Goal: Information Seeking & Learning: Learn about a topic

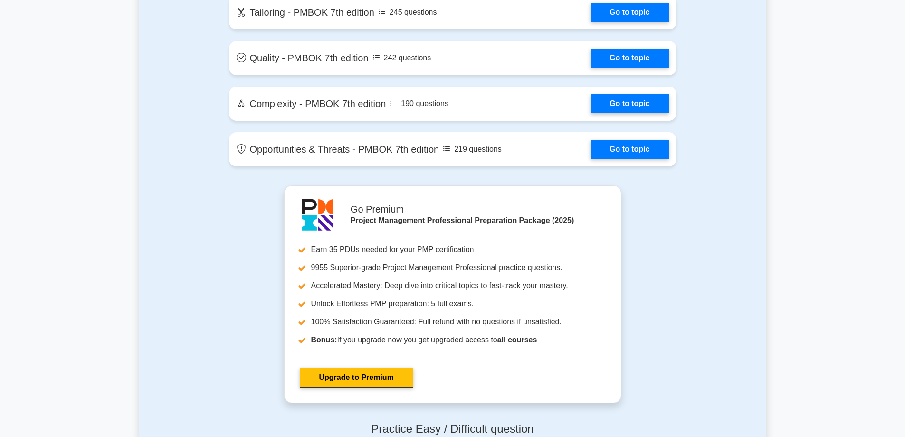
scroll to position [2233, 0]
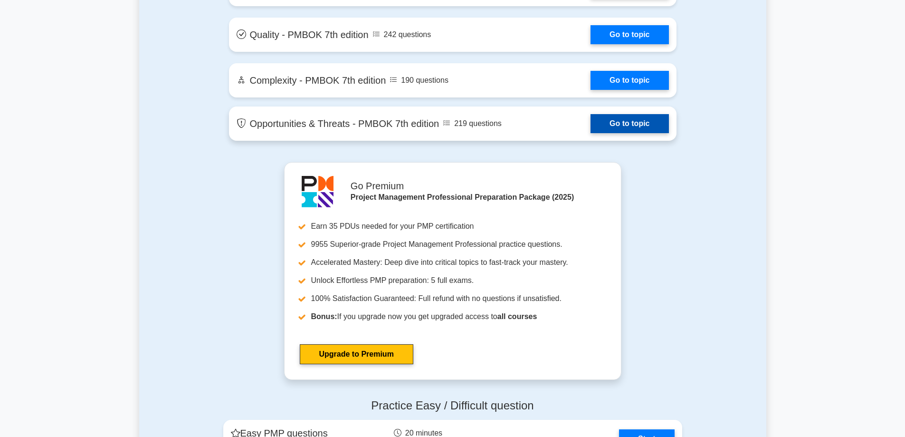
click at [590, 130] on link "Go to topic" at bounding box center [629, 123] width 78 height 19
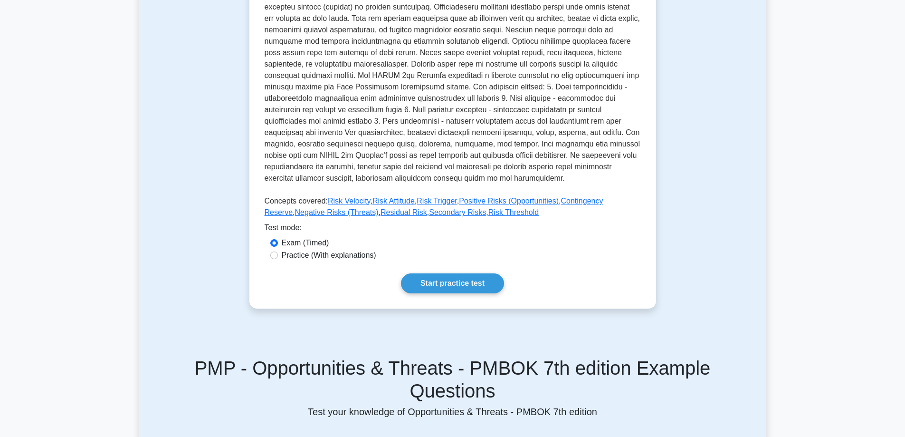
scroll to position [333, 0]
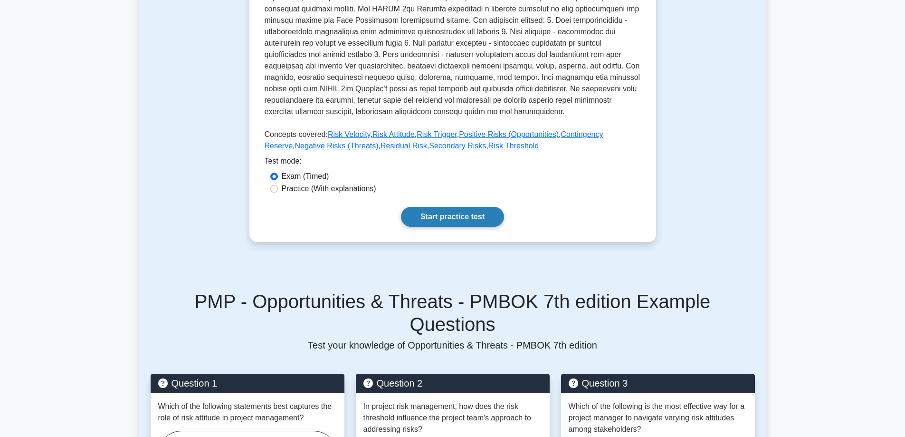
click at [473, 213] on link "Start practice test" at bounding box center [452, 217] width 103 height 20
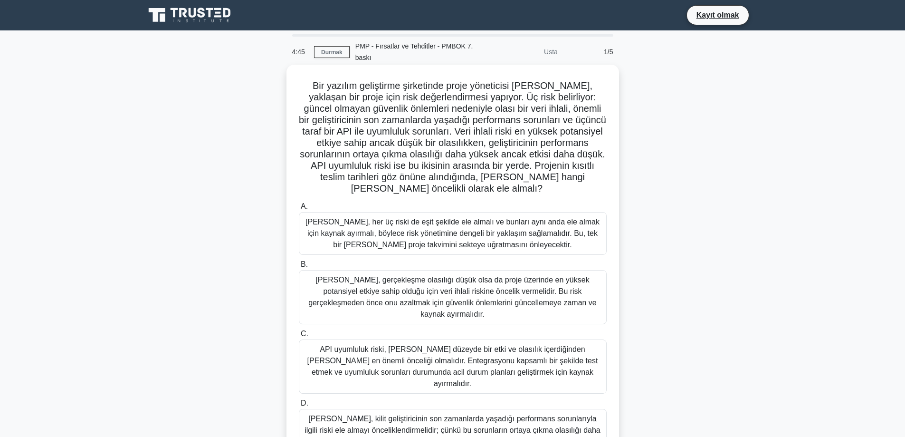
click at [469, 97] on font "Bir yazılım geliştirme şirketinde proje yöneticisi olan Amy, yaklaşan bir proje…" at bounding box center [452, 136] width 307 height 113
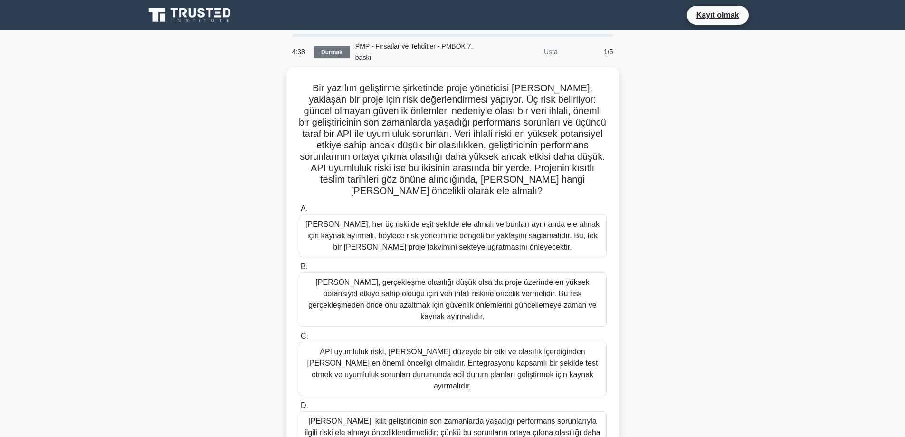
click at [340, 51] on font "Durmak" at bounding box center [331, 52] width 21 height 7
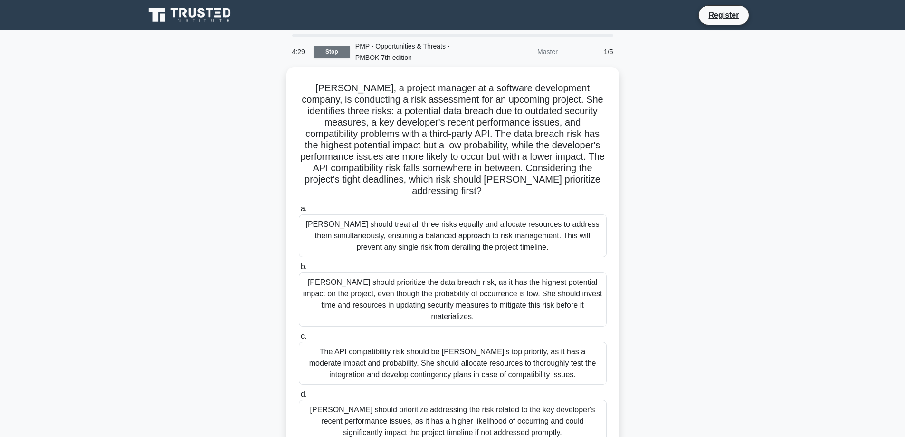
drag, startPoint x: 820, startPoint y: 0, endPoint x: 684, endPoint y: 118, distance: 179.5
click at [686, 120] on div "Amy, a project manager at a software development company, is conducting a risk …" at bounding box center [452, 267] width 627 height 400
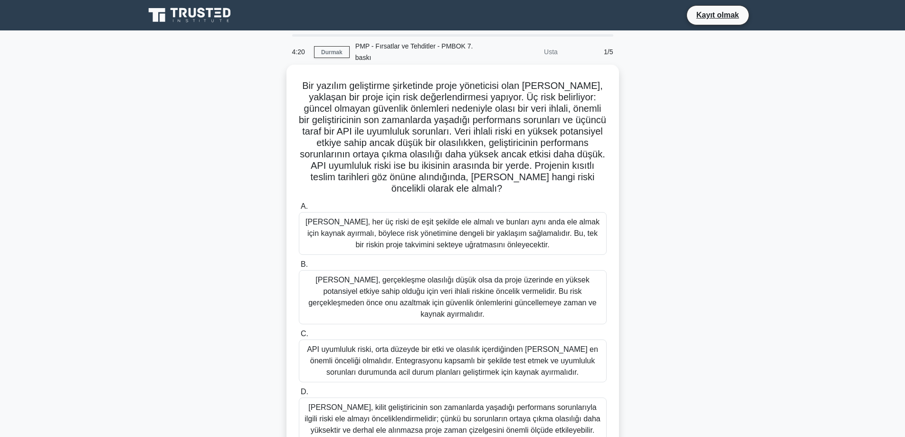
click at [437, 120] on font "Bir yazılım geliştirme şirketinde proje yöneticisi olan [PERSON_NAME], yaklaşan…" at bounding box center [452, 136] width 307 height 113
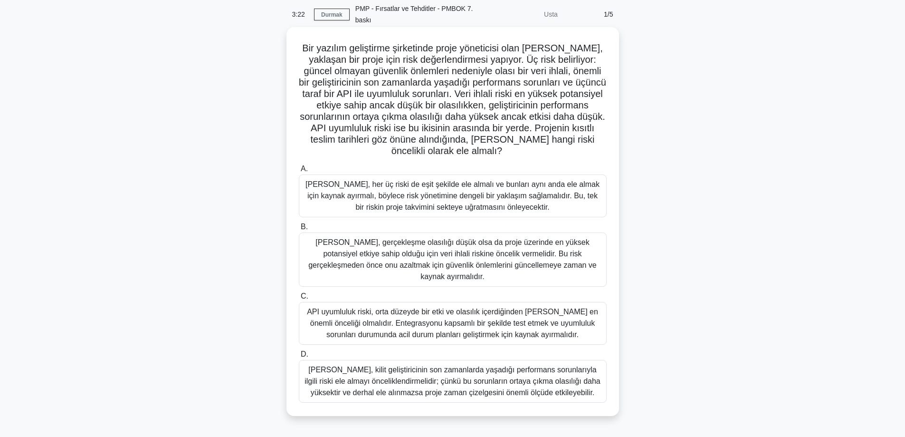
scroll to position [76, 0]
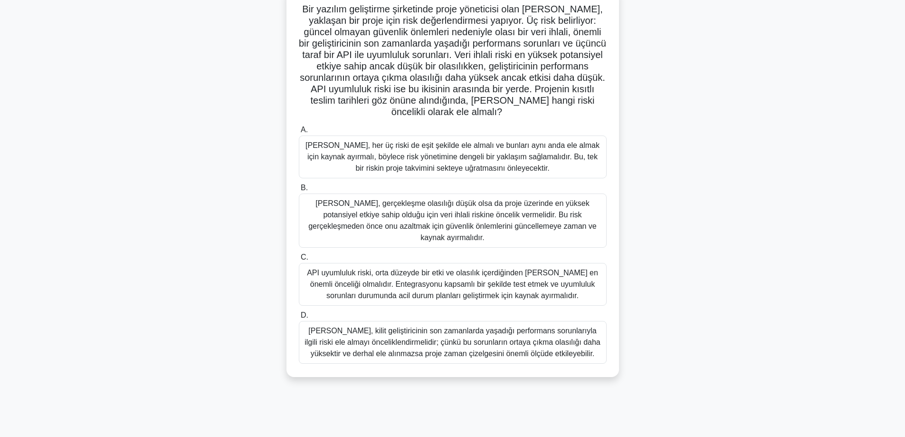
click at [409, 343] on font "Amy, kilit geliştiricinin son zamanlarda yaşadığı performans sorunlarıyla ilgil…" at bounding box center [452, 341] width 296 height 31
click at [299, 318] on input "D. Amy, kilit geliştiricinin son zamanlarda yaşadığı performans sorunlarıyla il…" at bounding box center [299, 315] width 0 height 6
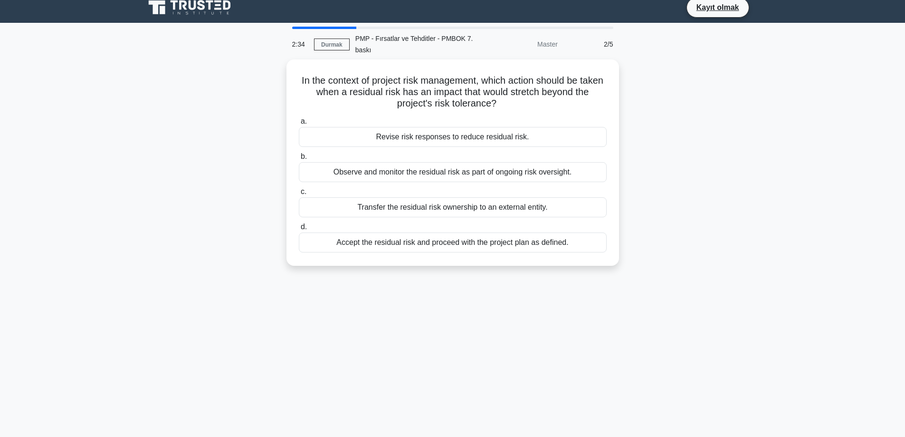
scroll to position [0, 0]
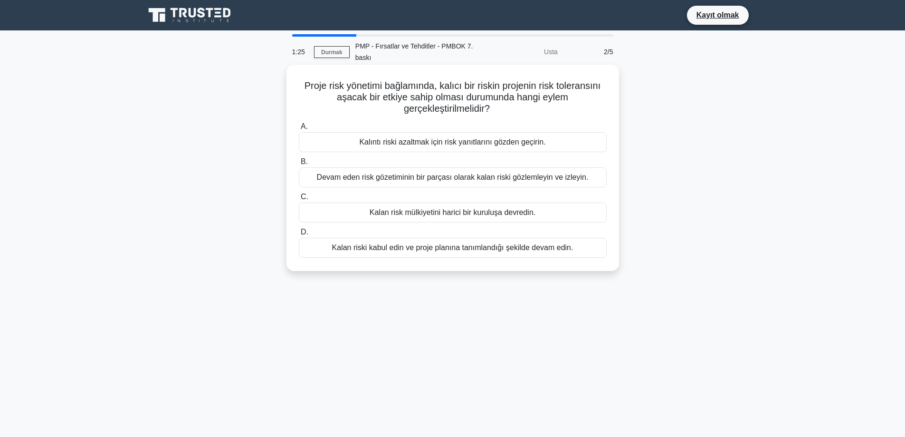
click at [437, 141] on font "Kalıntı riski azaltmak için risk yanıtlarını gözden geçirin." at bounding box center [452, 142] width 186 height 8
click at [299, 130] on input "A. Kalıntı riski azaltmak için risk yanıtlarını gözden geçirin." at bounding box center [299, 127] width 0 height 6
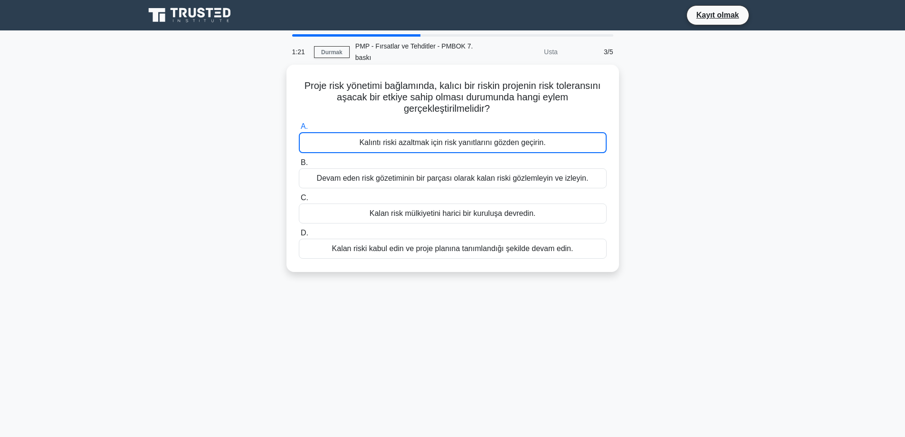
click at [399, 146] on font "Kalıntı riski azaltmak için risk yanıtlarını gözden geçirin." at bounding box center [452, 142] width 186 height 8
click at [299, 130] on input "A. Kalıntı riski azaltmak için risk yanıtlarını gözden geçirin." at bounding box center [299, 127] width 0 height 6
click at [447, 212] on font "Kalan risk mülkiyetini harici bir kuruluşa devredin." at bounding box center [453, 213] width 166 height 8
click at [299, 201] on input "C. Kalan risk mülkiyetini harici bir kuruluşa devredin." at bounding box center [299, 198] width 0 height 6
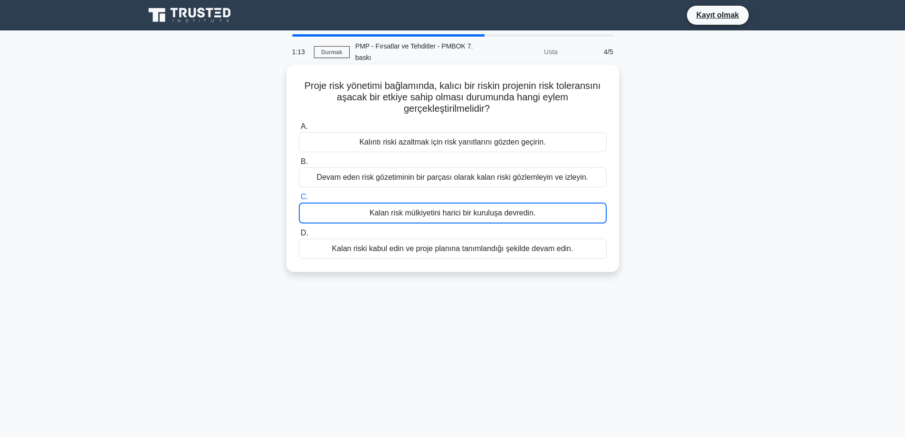
click at [426, 177] on font "Devam eden risk gözetiminin bir parçası olarak kalan riski gözlemleyin ve izley…" at bounding box center [453, 177] width 272 height 8
click at [299, 165] on input "B. Devam eden risk gözetiminin bir parçası olarak kalan riski gözlemleyin ve iz…" at bounding box center [299, 162] width 0 height 6
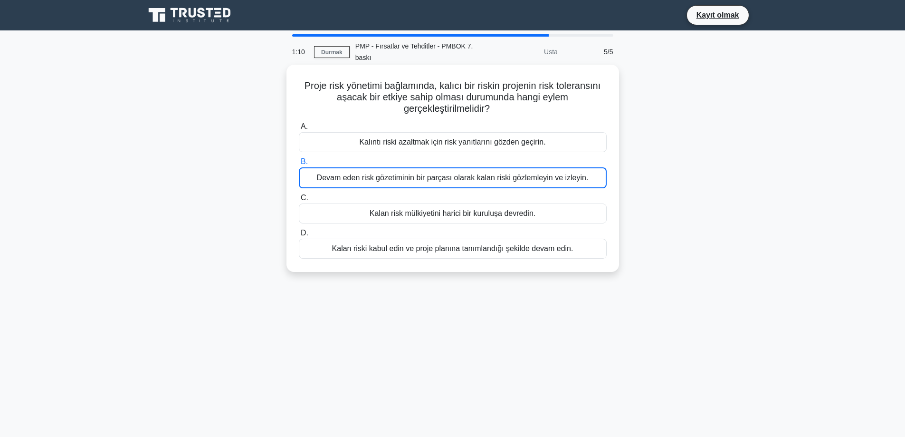
click at [437, 209] on font "Kalan risk mülkiyetini harici bir kuruluşa devredin." at bounding box center [453, 213] width 166 height 8
click at [299, 201] on input "C. Kalan risk mülkiyetini harici bir kuruluşa devredin." at bounding box center [299, 198] width 0 height 6
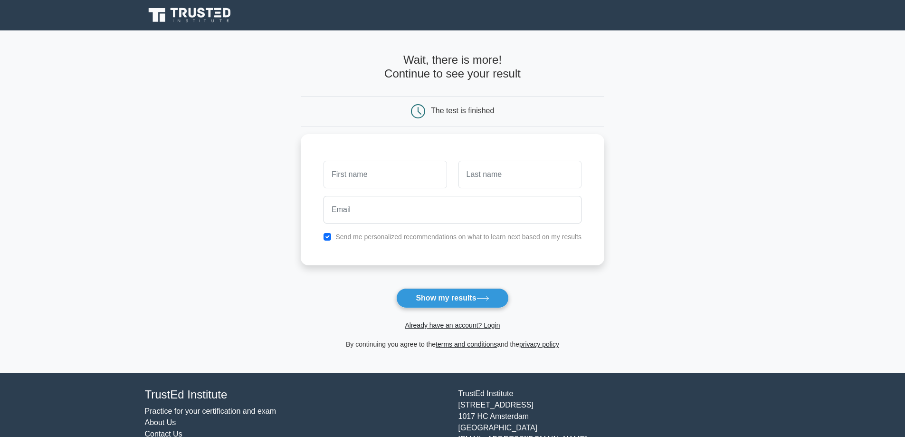
click at [199, 12] on icon at bounding box center [202, 13] width 8 height 10
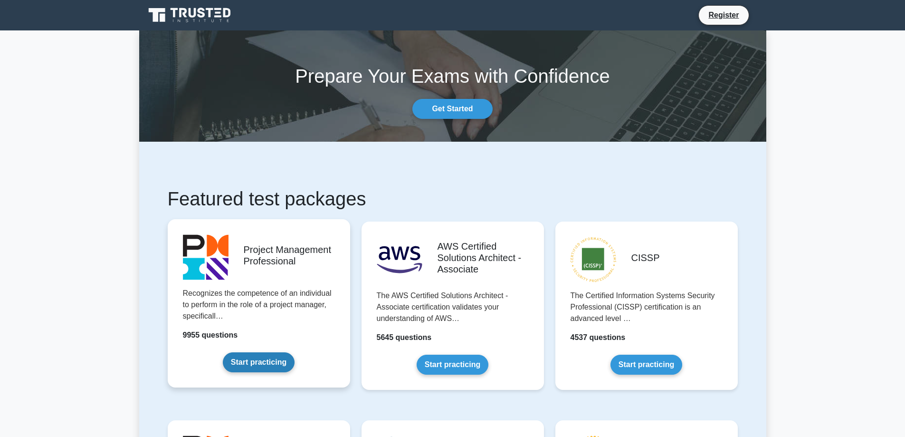
click at [268, 368] on link "Start practicing" at bounding box center [259, 362] width 72 height 20
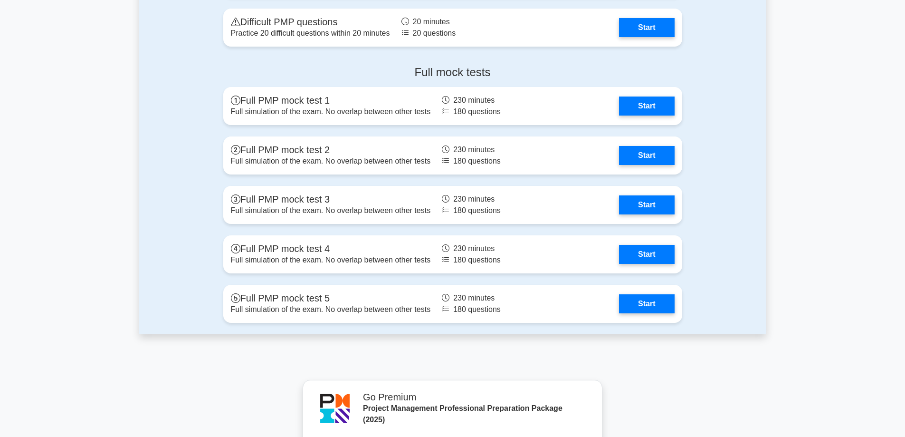
scroll to position [2708, 0]
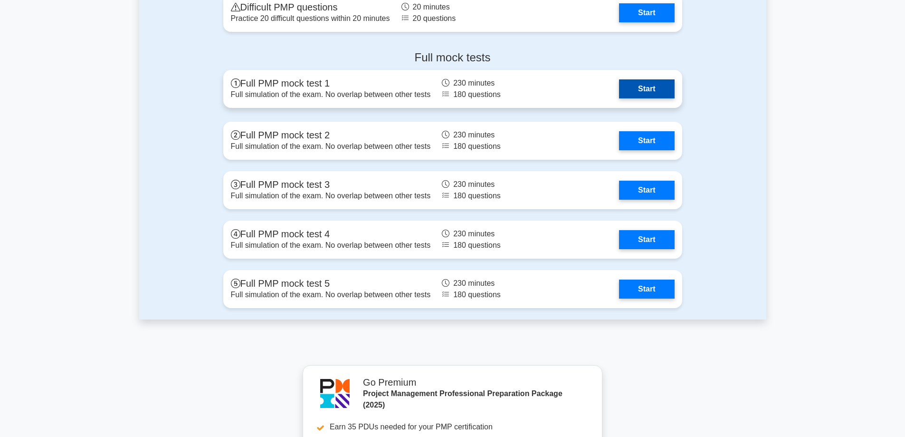
click at [664, 92] on link "Start" at bounding box center [646, 88] width 55 height 19
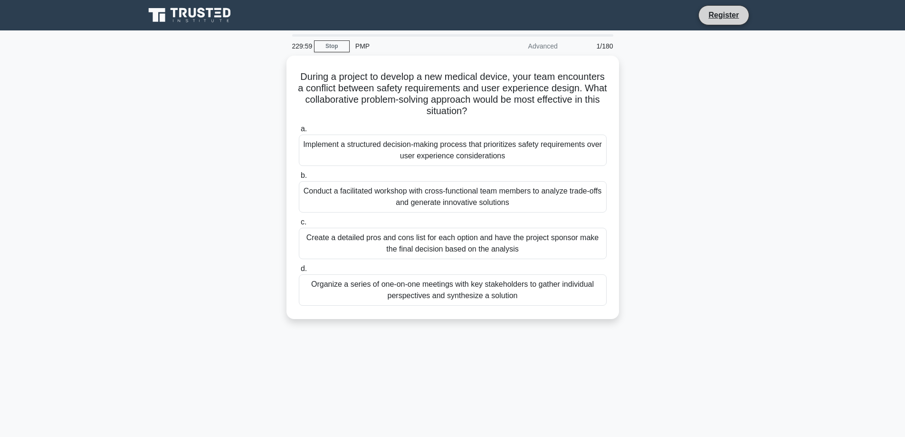
click at [699, 13] on li "Register" at bounding box center [723, 15] width 50 height 20
click at [718, 17] on link "Register" at bounding box center [724, 15] width 42 height 12
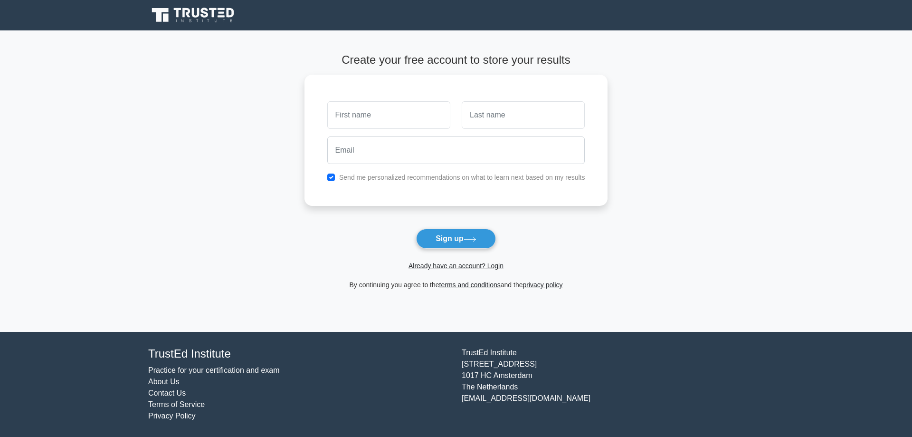
click at [203, 13] on icon at bounding box center [193, 15] width 91 height 18
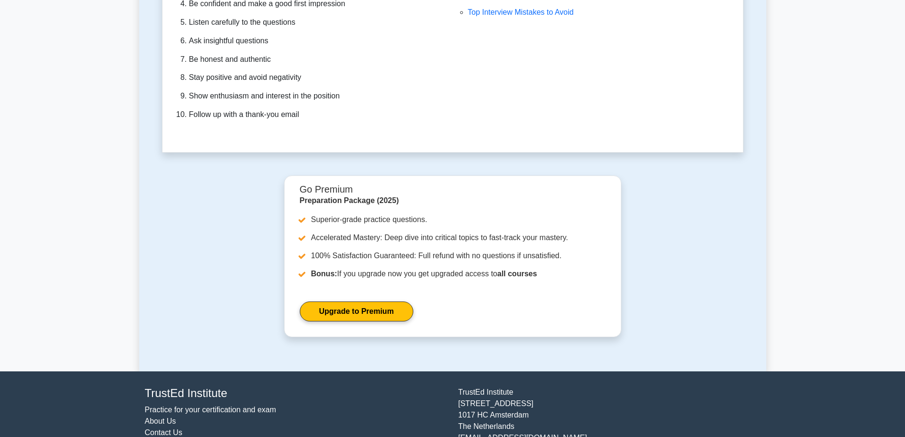
scroll to position [2789, 0]
